Goal: Task Accomplishment & Management: Use online tool/utility

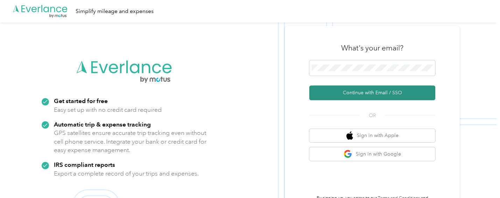
click at [366, 91] on button "Continue with Email / SSO" at bounding box center [372, 92] width 126 height 15
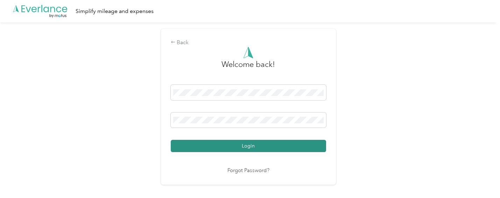
click at [252, 145] on button "Login" at bounding box center [248, 145] width 155 height 12
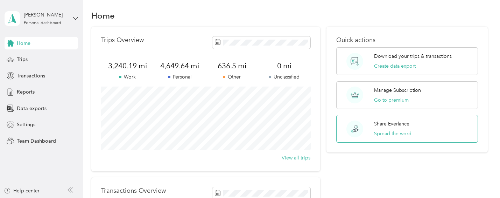
scroll to position [5, 0]
click at [403, 67] on button "Create data export" at bounding box center [395, 65] width 42 height 7
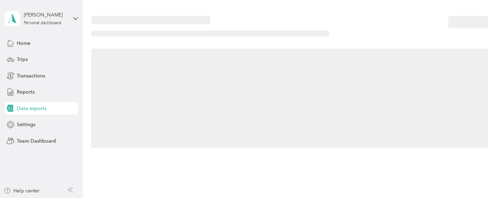
scroll to position [0, 0]
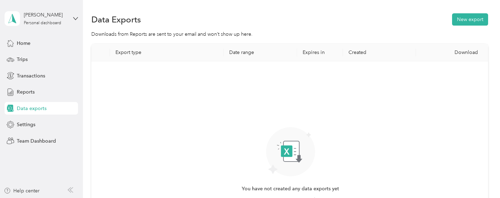
click at [233, 51] on th "Date range" at bounding box center [259, 52] width 73 height 17
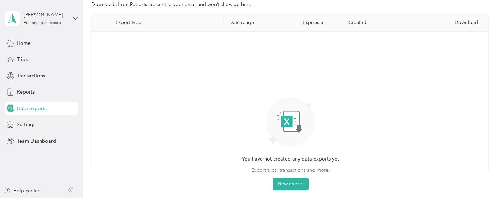
scroll to position [49, 0]
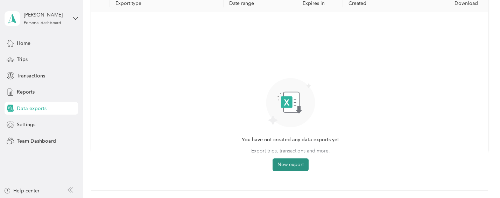
click at [287, 163] on button "New export" at bounding box center [290, 164] width 36 height 13
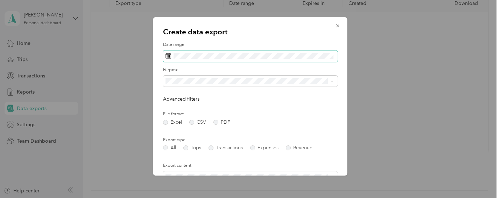
click at [168, 56] on rect at bounding box center [168, 56] width 1 height 1
click at [172, 56] on span at bounding box center [250, 56] width 174 height 12
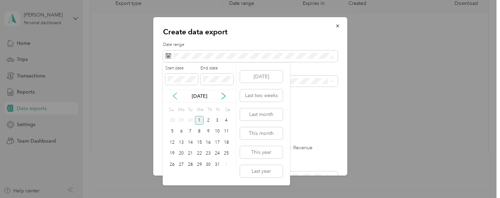
click at [175, 96] on icon at bounding box center [174, 95] width 7 height 7
click at [180, 121] on div "1" at bounding box center [181, 120] width 9 height 9
click at [190, 163] on div "30" at bounding box center [190, 164] width 9 height 9
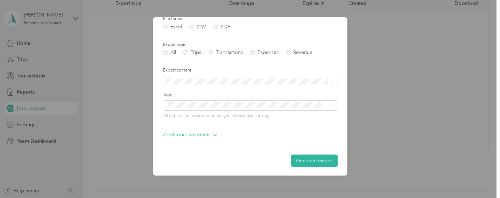
scroll to position [0, 0]
click at [307, 160] on button "Generate export" at bounding box center [313, 160] width 46 height 12
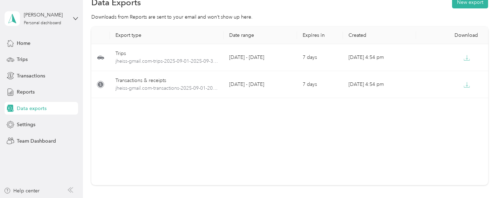
scroll to position [17, 0]
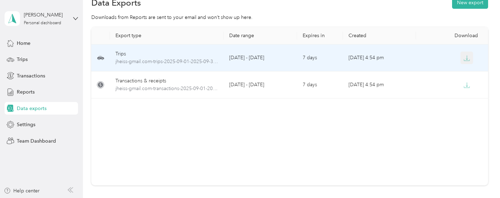
click at [468, 58] on icon "button" at bounding box center [466, 58] width 6 height 6
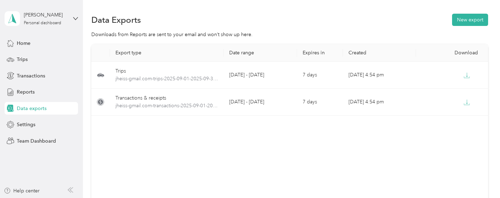
scroll to position [0, 0]
